Goal: Information Seeking & Learning: Learn about a topic

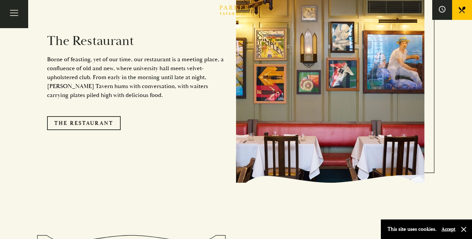
scroll to position [574, 0]
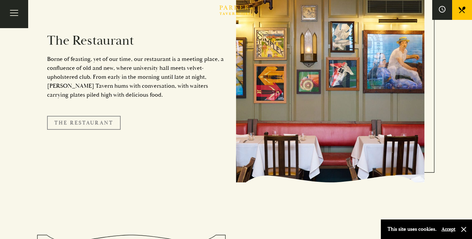
click at [69, 116] on link "The Restaurant" at bounding box center [84, 123] width 74 height 14
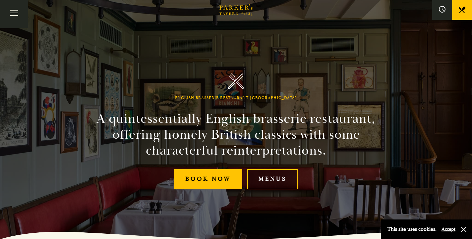
click at [273, 179] on link "Menus" at bounding box center [272, 179] width 51 height 20
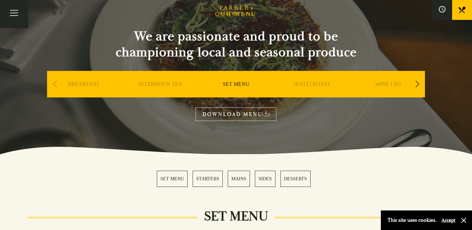
scroll to position [44, 0]
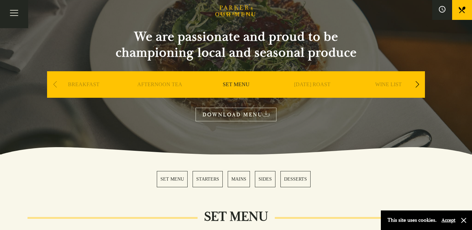
click at [238, 183] on link "MAINS" at bounding box center [239, 179] width 22 height 16
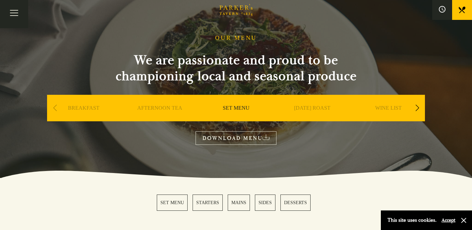
scroll to position [21, 0]
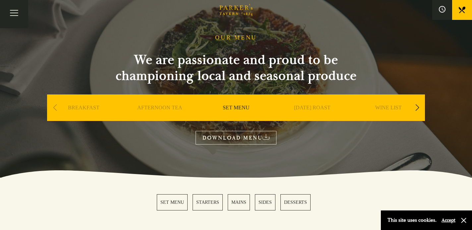
click at [167, 107] on link "AFTERNOON TEA" at bounding box center [159, 117] width 45 height 27
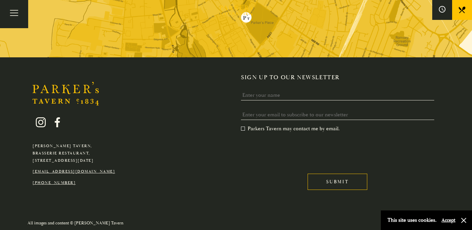
scroll to position [1675, 0]
